Goal: Task Accomplishment & Management: Use online tool/utility

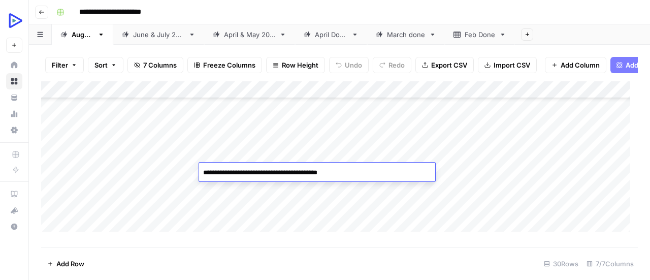
scroll to position [325, 0]
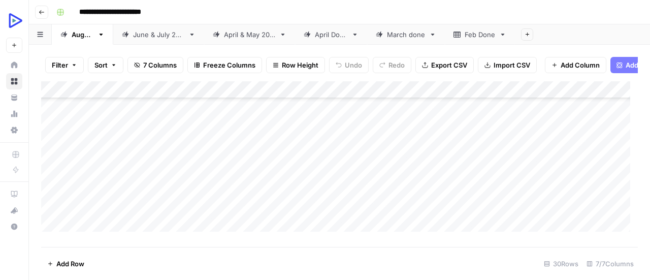
click at [461, 202] on div "Add Column" at bounding box center [339, 160] width 597 height 158
click at [260, 191] on div "Add Column" at bounding box center [339, 160] width 597 height 158
click at [243, 201] on div "Add Column" at bounding box center [339, 160] width 597 height 158
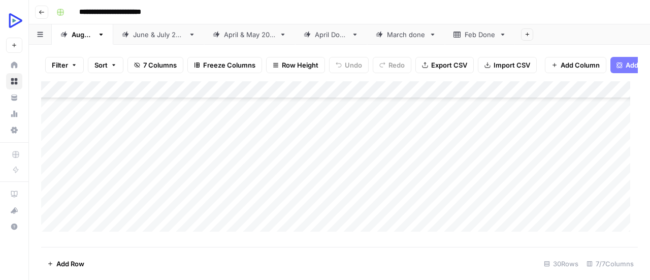
scroll to position [222, 0]
click at [242, 172] on div "Add Column" at bounding box center [339, 160] width 597 height 158
click at [167, 168] on div "Add Column" at bounding box center [339, 160] width 597 height 158
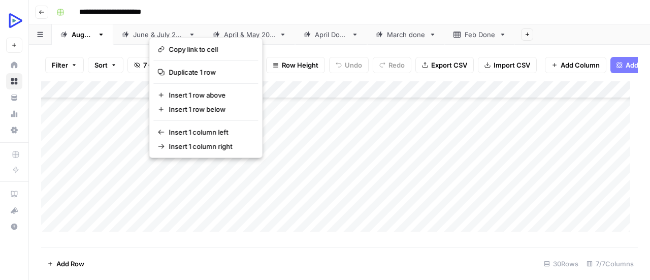
click at [167, 168] on button "button" at bounding box center [174, 170] width 51 height 18
click at [174, 169] on button "button" at bounding box center [174, 170] width 51 height 18
click at [175, 170] on button "button" at bounding box center [174, 170] width 51 height 18
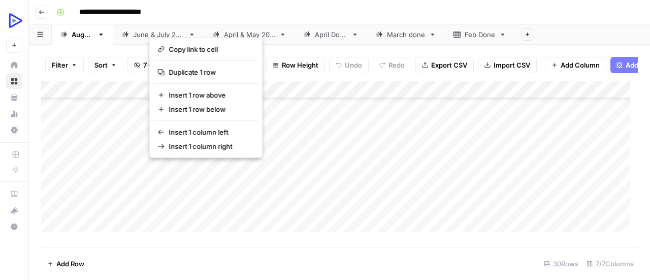
click at [175, 170] on button "button" at bounding box center [174, 170] width 51 height 18
click at [252, 171] on div "Add Column" at bounding box center [339, 160] width 597 height 158
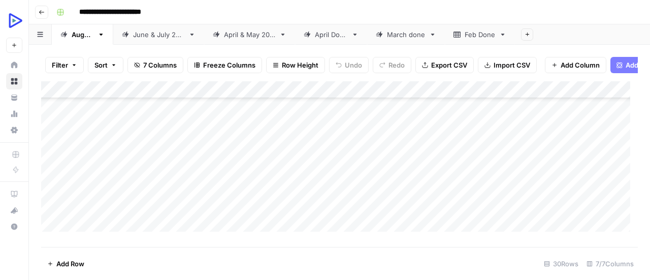
click at [165, 170] on div "Add Column" at bounding box center [339, 160] width 597 height 158
click at [165, 170] on div at bounding box center [174, 170] width 52 height 19
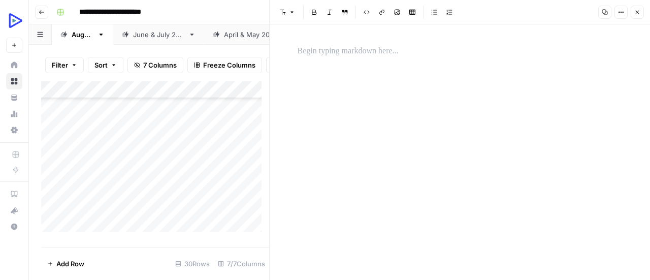
click at [352, 49] on p at bounding box center [460, 51] width 325 height 13
click at [373, 104] on div "*" at bounding box center [460, 152] width 337 height 256
click at [398, 11] on icon "button" at bounding box center [397, 12] width 6 height 6
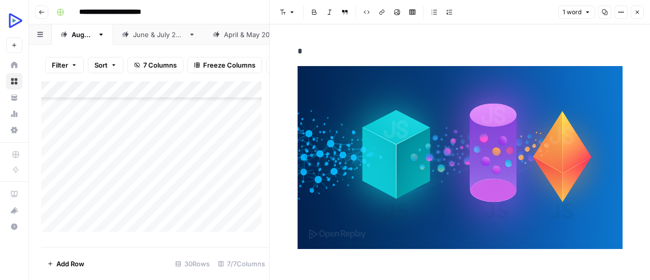
click at [640, 14] on icon "button" at bounding box center [638, 12] width 6 height 6
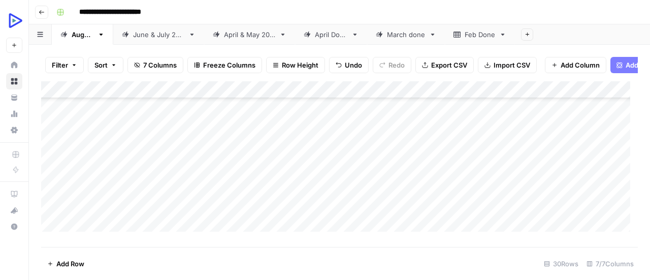
click at [172, 184] on div "Add Column" at bounding box center [339, 160] width 597 height 158
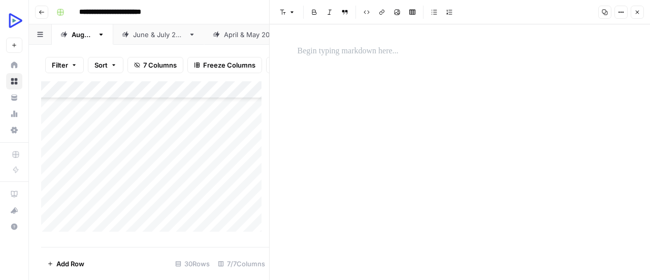
click at [373, 57] on p at bounding box center [460, 51] width 325 height 13
click at [357, 124] on div "*" at bounding box center [460, 152] width 337 height 256
click at [399, 16] on button "Image" at bounding box center [397, 12] width 13 height 13
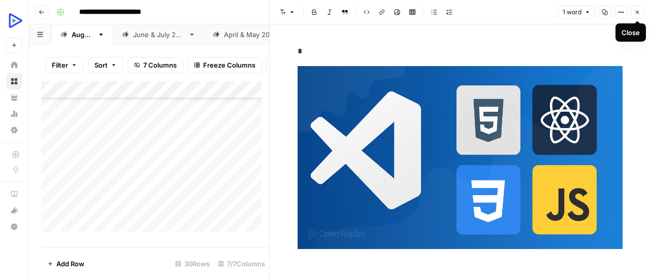
click at [638, 13] on icon "button" at bounding box center [638, 12] width 6 height 6
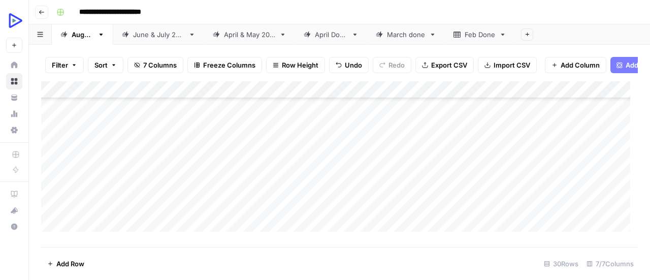
click at [160, 204] on div "Add Column" at bounding box center [339, 160] width 597 height 158
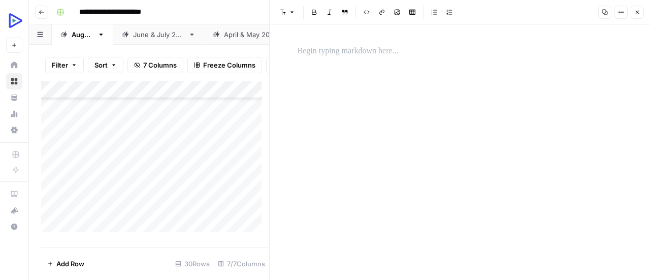
click at [366, 54] on p at bounding box center [460, 51] width 325 height 13
click at [343, 59] on div at bounding box center [460, 51] width 337 height 21
click at [508, 139] on div "*" at bounding box center [460, 152] width 337 height 256
click at [397, 13] on icon "button" at bounding box center [397, 12] width 6 height 6
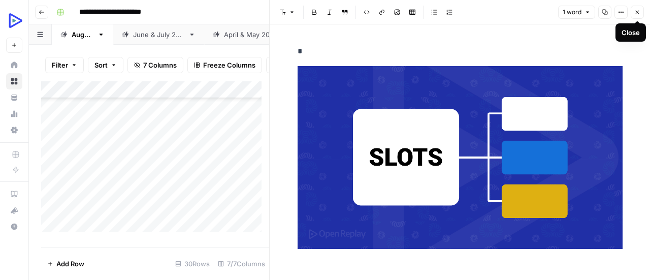
click at [638, 10] on icon "button" at bounding box center [638, 12] width 6 height 6
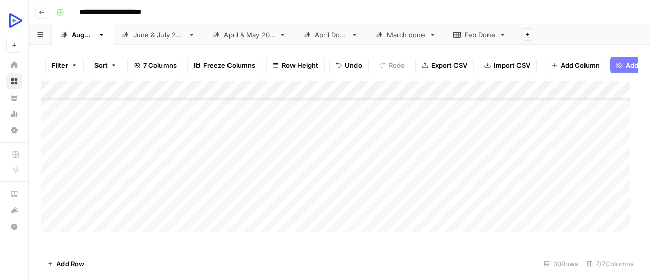
scroll to position [245, 0]
click at [169, 200] on div "Add Column" at bounding box center [339, 160] width 597 height 158
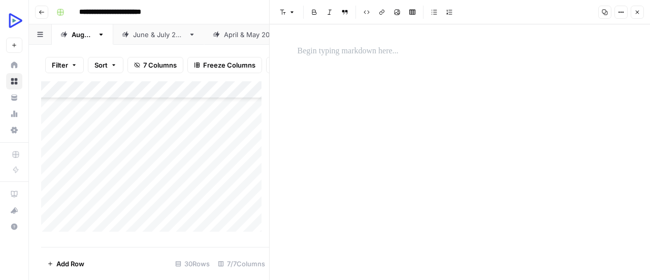
click at [431, 46] on p at bounding box center [460, 51] width 325 height 13
click at [507, 140] on div "*" at bounding box center [460, 152] width 337 height 256
click at [396, 14] on icon "button" at bounding box center [397, 12] width 6 height 6
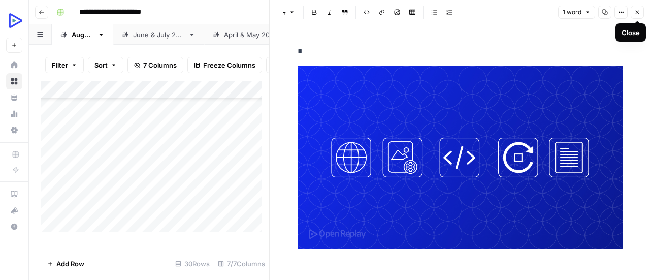
click at [637, 14] on icon "button" at bounding box center [638, 12] width 6 height 6
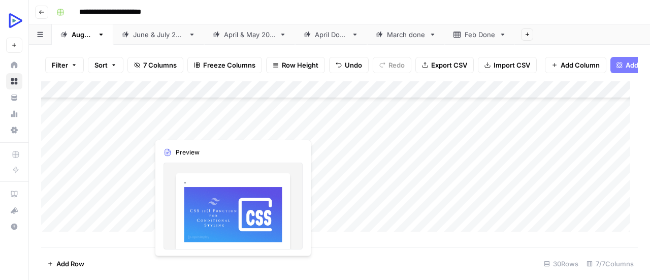
click at [176, 130] on div "Add Column" at bounding box center [339, 160] width 597 height 158
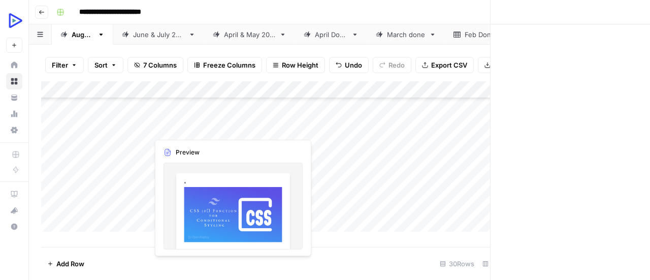
click at [176, 130] on div at bounding box center [174, 127] width 52 height 19
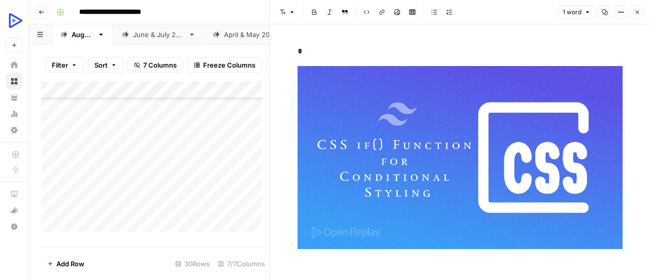
click at [312, 52] on p "*" at bounding box center [460, 158] width 325 height 226
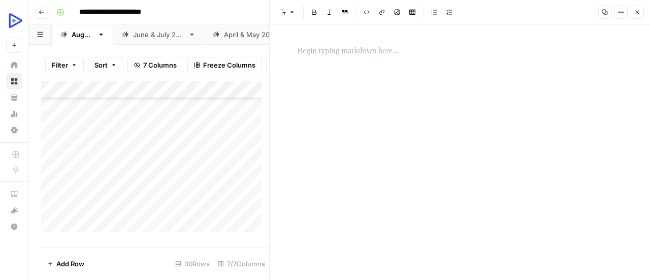
click at [329, 88] on div at bounding box center [460, 152] width 337 height 256
click at [314, 55] on p at bounding box center [460, 51] width 325 height 13
click at [323, 50] on p at bounding box center [460, 51] width 325 height 13
click at [417, 155] on div "*" at bounding box center [460, 152] width 337 height 256
click at [397, 11] on icon "button" at bounding box center [398, 13] width 6 height 6
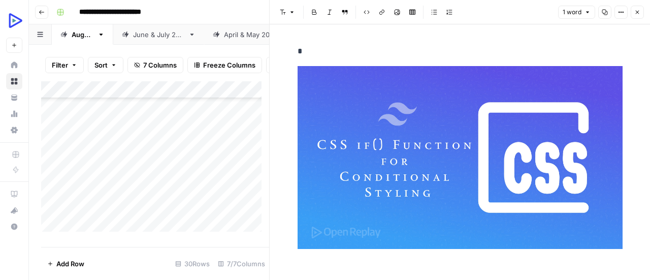
scroll to position [26, 0]
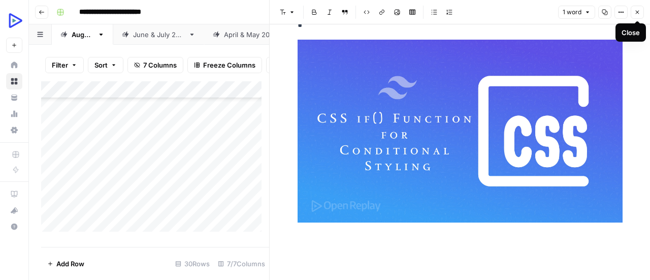
click at [639, 11] on icon "button" at bounding box center [638, 13] width 4 height 4
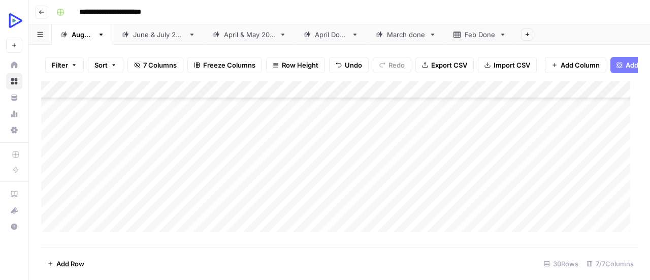
scroll to position [361, 0]
